Goal: Task Accomplishment & Management: Manage account settings

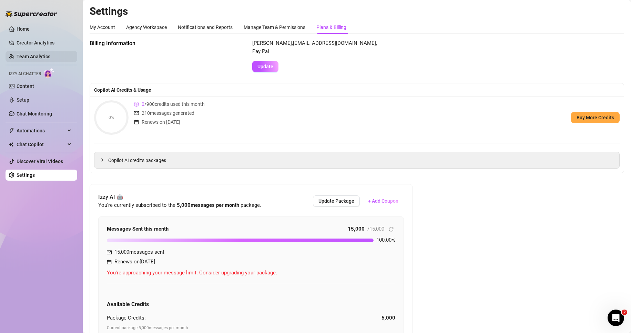
click at [45, 56] on link "Team Analytics" at bounding box center [34, 57] width 34 height 6
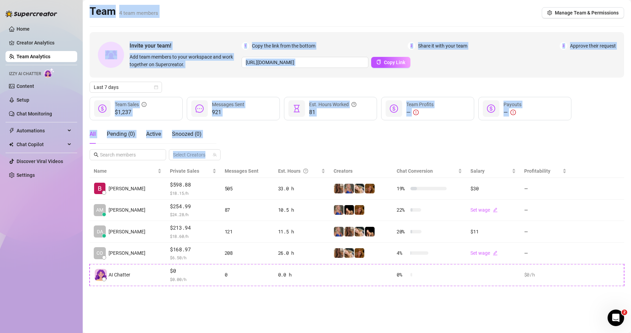
drag, startPoint x: 89, startPoint y: 7, endPoint x: 517, endPoint y: 318, distance: 528.7
click at [518, 318] on main "Team 4 team members Manage Team & Permissions Invite your team! Add team member…" at bounding box center [357, 166] width 548 height 333
click at [506, 304] on main "Team 4 team members Manage Team & Permissions Invite your team! Add team member…" at bounding box center [357, 166] width 548 height 333
drag, startPoint x: 548, startPoint y: 302, endPoint x: 86, endPoint y: 14, distance: 544.5
click at [86, 14] on main "Team 4 team members Manage Team & Permissions Invite your team! Add team member…" at bounding box center [357, 166] width 548 height 333
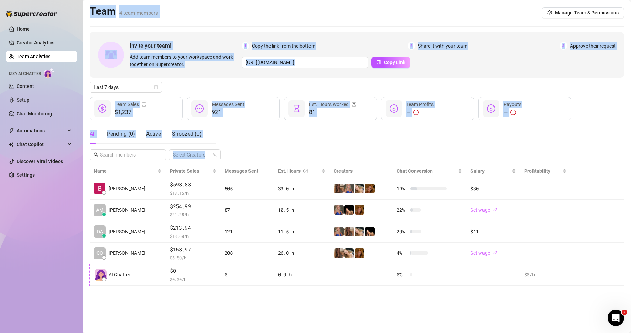
click at [86, 14] on main "Team 4 team members Manage Team & Permissions Invite your team! Add team member…" at bounding box center [357, 166] width 548 height 333
drag, startPoint x: 85, startPoint y: 7, endPoint x: 494, endPoint y: 311, distance: 509.7
click at [492, 320] on main "Team 4 team members Manage Team & Permissions Invite your team! Add team member…" at bounding box center [357, 166] width 548 height 333
click at [496, 309] on main "Team 4 team members Manage Team & Permissions Invite your team! Add team member…" at bounding box center [357, 166] width 548 height 333
drag, startPoint x: 560, startPoint y: 306, endPoint x: 83, endPoint y: 8, distance: 562.4
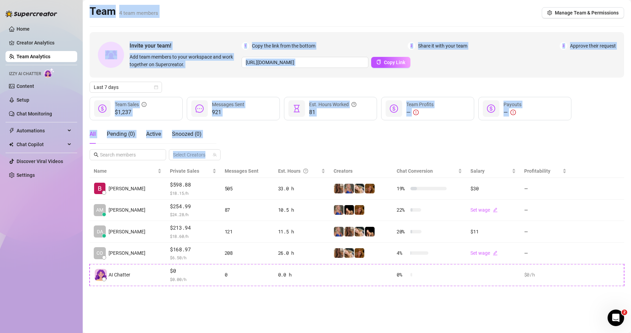
click at [83, 8] on main "Team 4 team members Manage Team & Permissions Invite your team! Add team member…" at bounding box center [357, 166] width 548 height 333
click at [84, 8] on main "Team 4 team members Manage Team & Permissions Invite your team! Add team member…" at bounding box center [357, 166] width 548 height 333
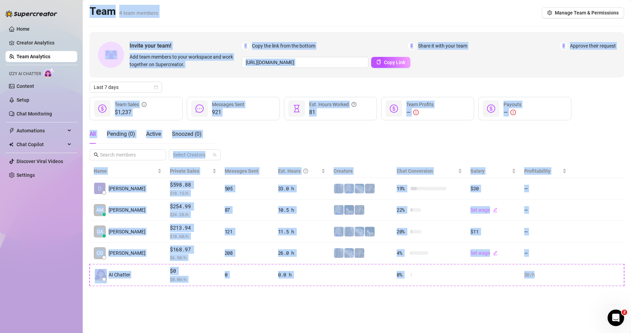
drag, startPoint x: 84, startPoint y: 7, endPoint x: 532, endPoint y: 318, distance: 545.0
click at [532, 318] on main "Team 4 team members Manage Team & Permissions Invite your team! Add team member…" at bounding box center [357, 166] width 548 height 333
click at [519, 303] on main "Team 4 team members Manage Team & Permissions Invite your team! Add team member…" at bounding box center [357, 166] width 548 height 333
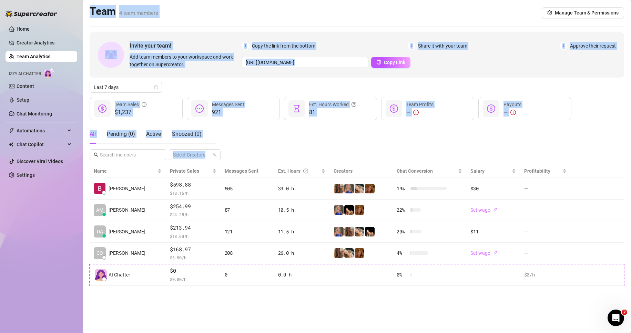
drag, startPoint x: 85, startPoint y: 2, endPoint x: 545, endPoint y: 298, distance: 546.5
click at [539, 295] on main "Team 4 team members Manage Team & Permissions Invite your team! Add team member…" at bounding box center [357, 166] width 548 height 333
click at [555, 314] on main "Team 4 team members Manage Team & Permissions Invite your team! Add team member…" at bounding box center [357, 166] width 548 height 333
drag, startPoint x: 568, startPoint y: 305, endPoint x: 91, endPoint y: 16, distance: 557.8
click at [91, 16] on main "Team 4 team members Manage Team & Permissions Invite your team! Add team member…" at bounding box center [357, 166] width 548 height 333
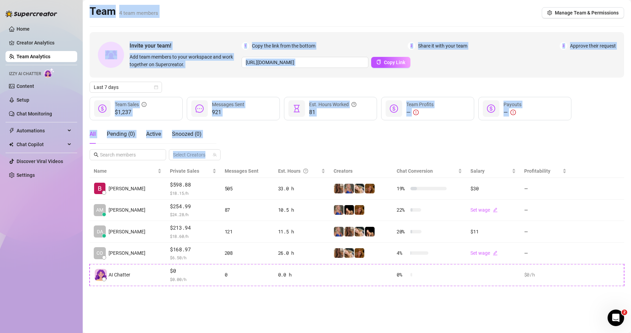
click at [86, 9] on main "Team 4 team members Manage Team & Permissions Invite your team! Add team member…" at bounding box center [357, 166] width 548 height 333
drag, startPoint x: 86, startPoint y: 7, endPoint x: 560, endPoint y: 308, distance: 562.0
click at [560, 310] on main "Team 4 team members Manage Team & Permissions Invite your team! Add team member…" at bounding box center [357, 166] width 548 height 333
click at [560, 308] on main "Team 4 team members Manage Team & Permissions Invite your team! Add team member…" at bounding box center [357, 166] width 548 height 333
drag, startPoint x: 549, startPoint y: 301, endPoint x: 77, endPoint y: -13, distance: 566.8
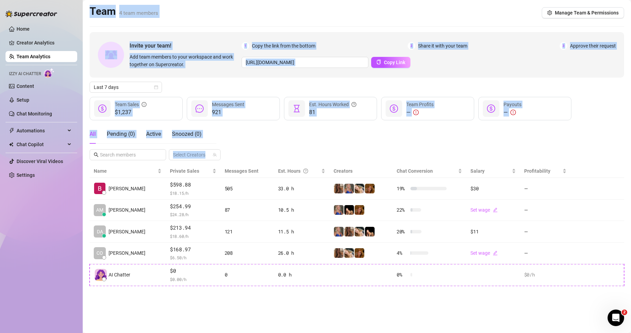
click at [77, 0] on html "Home Creator Analytics Team Analytics Izzy AI Chatter Content Setup Chat Monito…" at bounding box center [315, 166] width 631 height 333
click at [86, 1] on main "Team 4 team members Manage Team & Permissions Invite your team! Add team member…" at bounding box center [357, 166] width 548 height 333
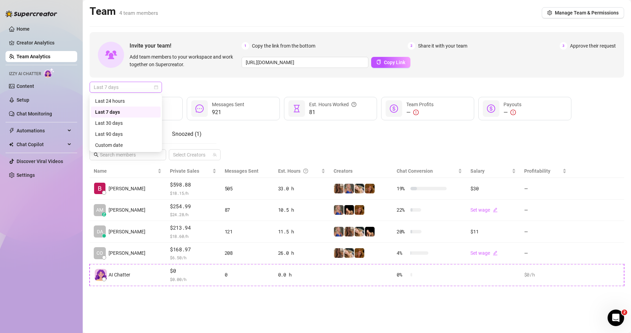
click at [129, 87] on span "Last 7 days" at bounding box center [126, 87] width 64 height 10
click at [128, 121] on div "Last 30 days" at bounding box center [125, 123] width 61 height 8
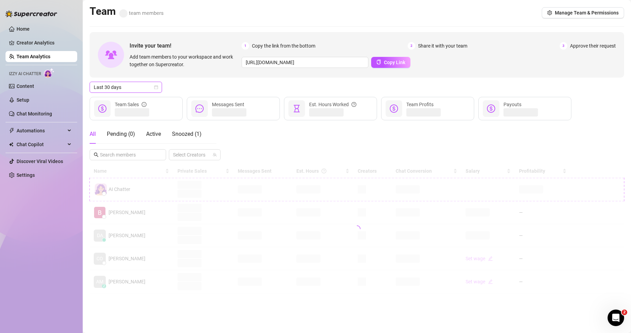
click at [258, 134] on div "All Pending ( 0 ) Active Snoozed ( 1 ) Select Creators" at bounding box center [357, 142] width 534 height 36
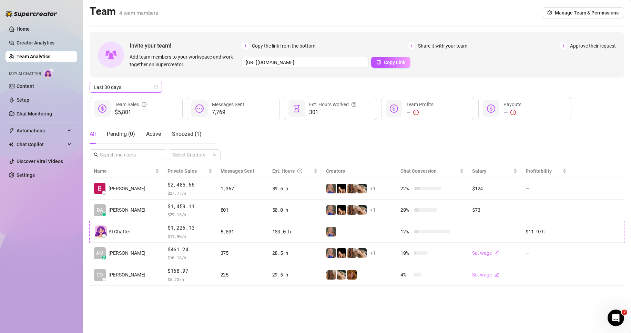
click at [121, 85] on span "Last 30 days" at bounding box center [126, 87] width 64 height 10
click at [125, 136] on div "Last 90 days" at bounding box center [125, 134] width 61 height 8
